Goal: Information Seeking & Learning: Learn about a topic

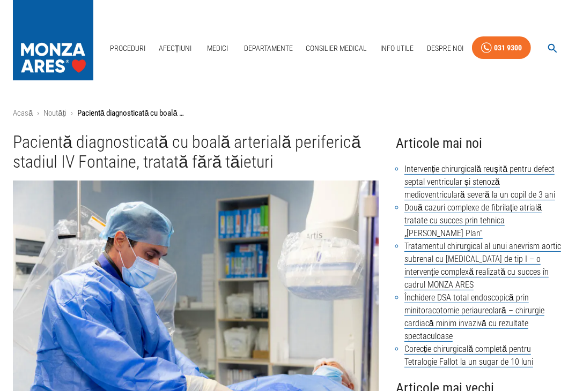
click at [61, 57] on img at bounding box center [53, 37] width 80 height 75
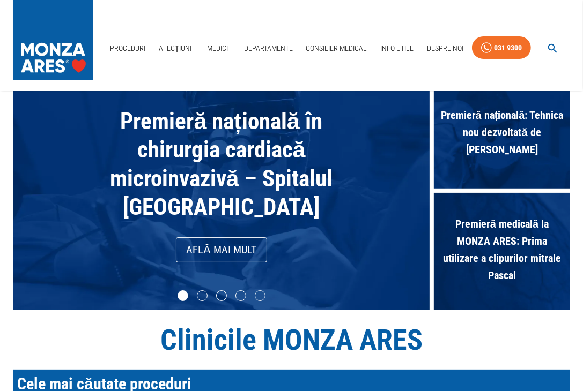
scroll to position [107, 0]
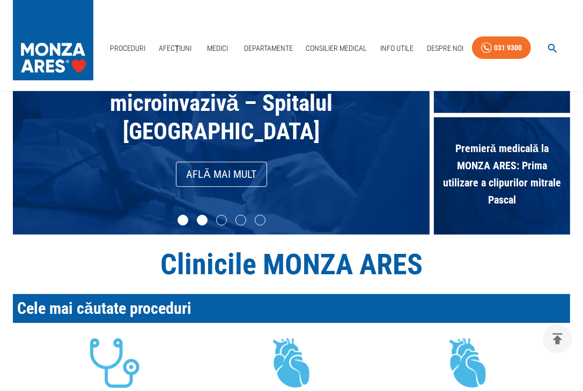
click at [202, 219] on li "slide item 2" at bounding box center [202, 220] width 11 height 11
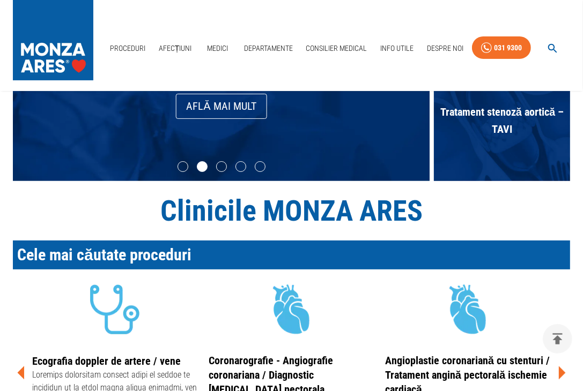
scroll to position [54, 0]
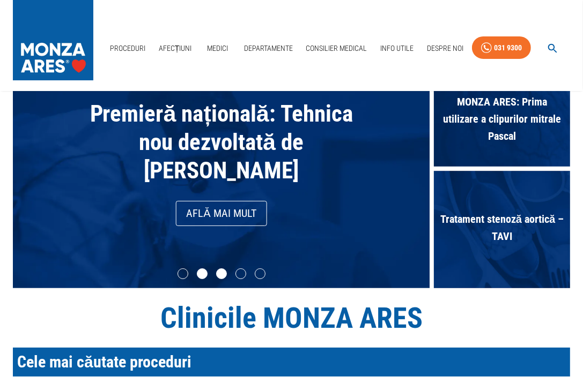
click at [219, 272] on li "slide item 3" at bounding box center [221, 274] width 11 height 11
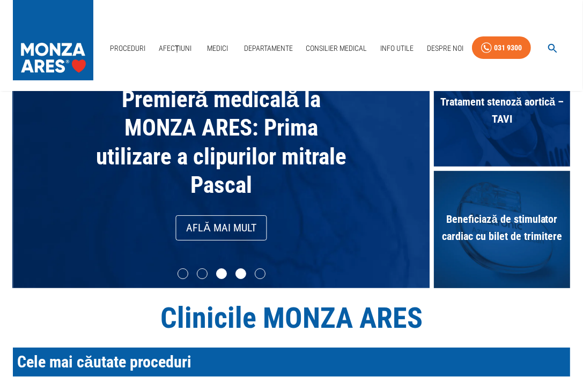
click at [238, 274] on li "slide item 4" at bounding box center [240, 274] width 11 height 11
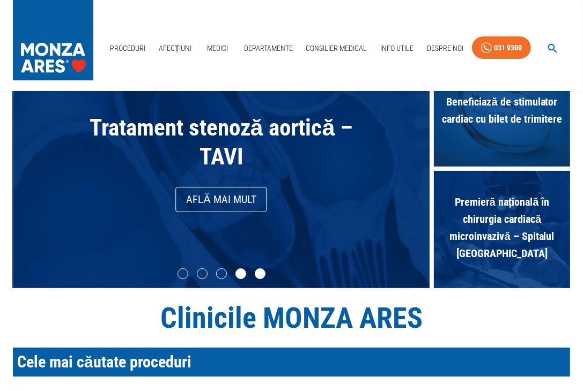
click at [260, 275] on li "slide item 5" at bounding box center [260, 274] width 11 height 11
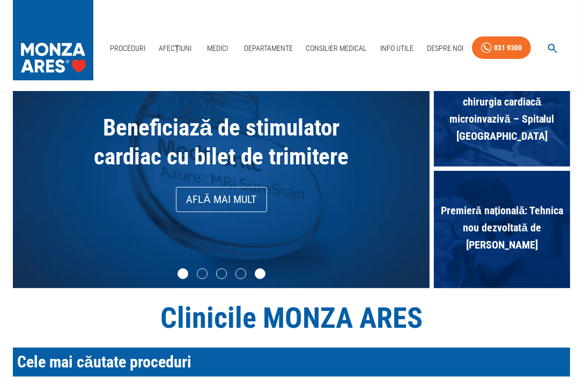
click at [187, 273] on li "slide item 1" at bounding box center [182, 274] width 11 height 11
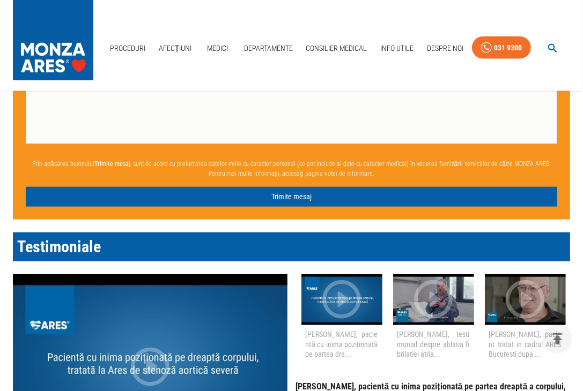
scroll to position [750, 0]
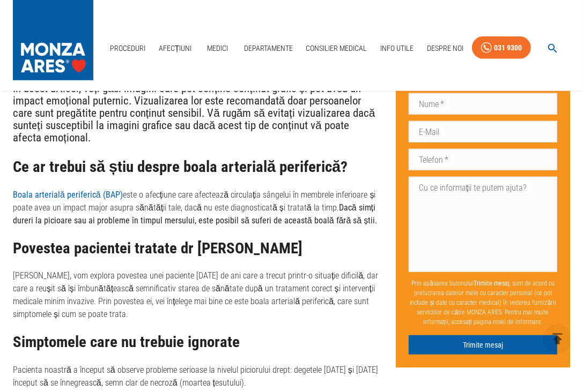
scroll to position [697, 0]
